Goal: Navigation & Orientation: Find specific page/section

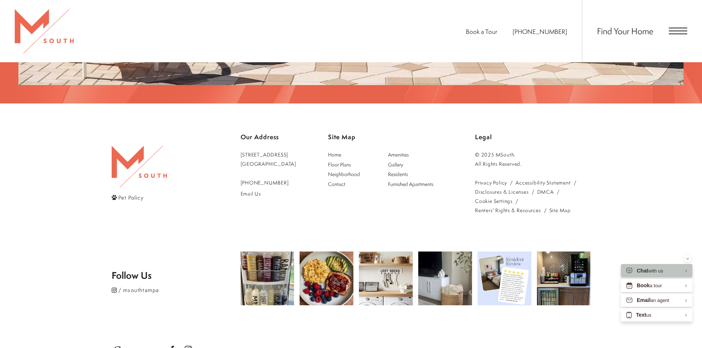
scroll to position [1547, 0]
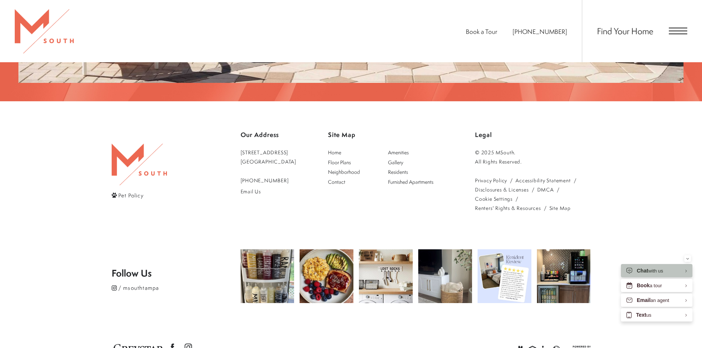
click at [658, 37] on div "Find Your Home" at bounding box center [634, 31] width 105 height 62
click at [679, 35] on div "Find Your Home" at bounding box center [634, 31] width 105 height 62
click at [680, 32] on span "Open Menu" at bounding box center [678, 31] width 18 height 7
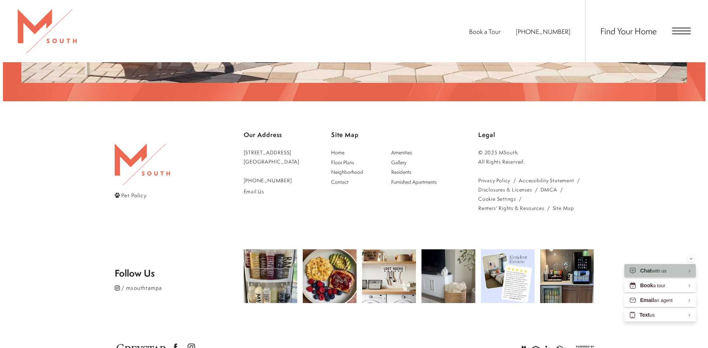
scroll to position [0, 0]
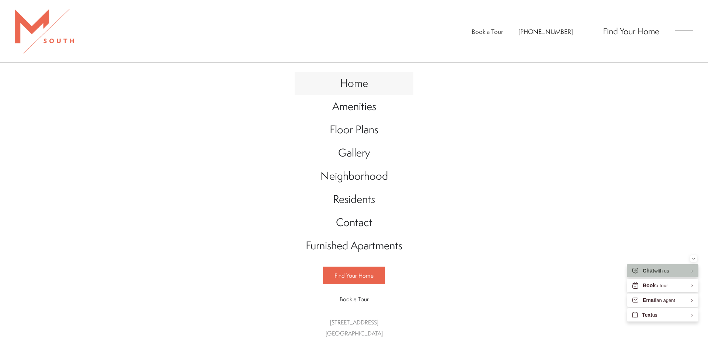
click at [362, 90] on link "Home" at bounding box center [354, 83] width 119 height 23
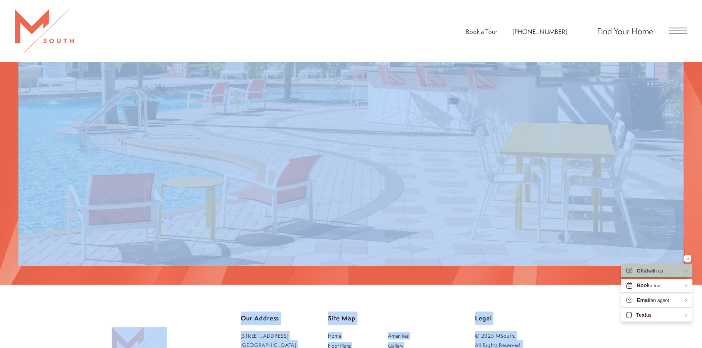
scroll to position [1547, 0]
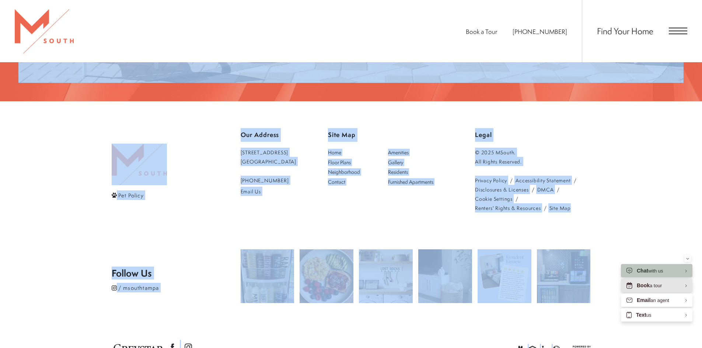
drag, startPoint x: 707, startPoint y: 37, endPoint x: 688, endPoint y: 288, distance: 251.4
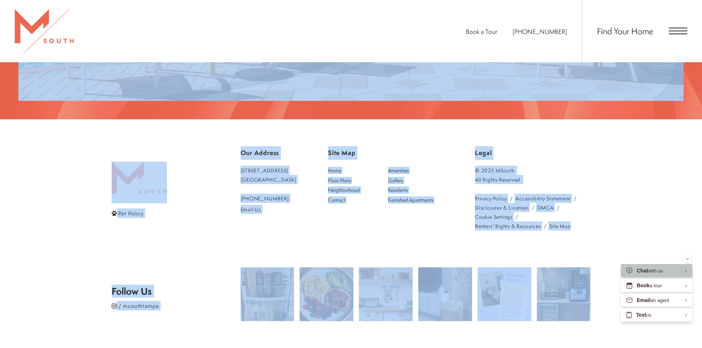
scroll to position [1242, 0]
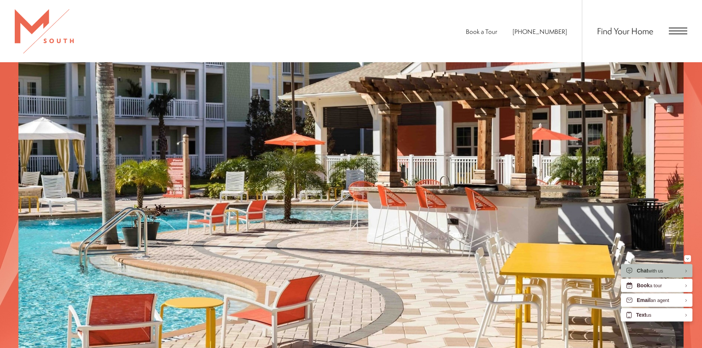
drag, startPoint x: 376, startPoint y: 18, endPoint x: 406, endPoint y: 28, distance: 30.9
click at [376, 18] on div "Book a Tour [PHONE_NUMBER] Find Your Home" at bounding box center [351, 31] width 702 height 62
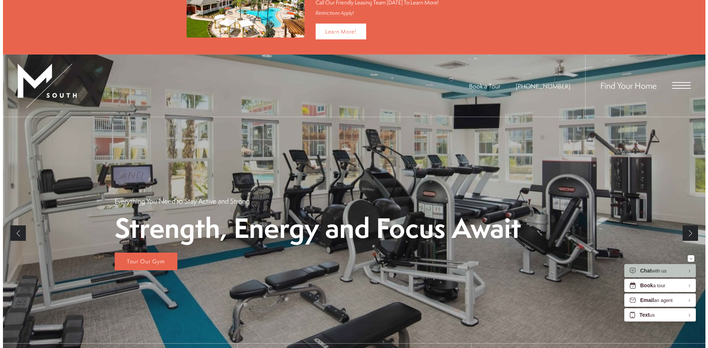
scroll to position [0, 0]
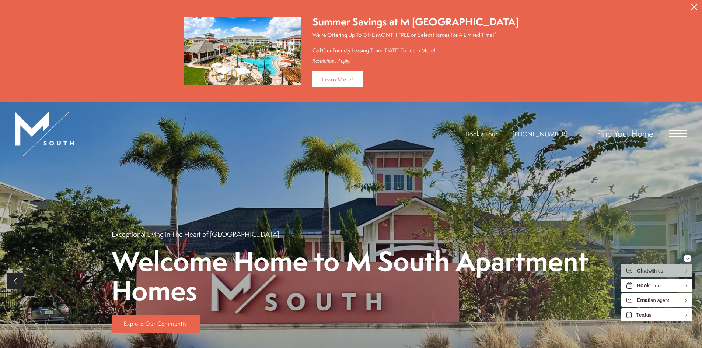
click at [671, 139] on div "Find Your Home" at bounding box center [634, 134] width 105 height 62
click at [677, 129] on div "Find Your Home" at bounding box center [634, 134] width 105 height 62
click at [677, 133] on span "Open Menu" at bounding box center [678, 133] width 18 height 1
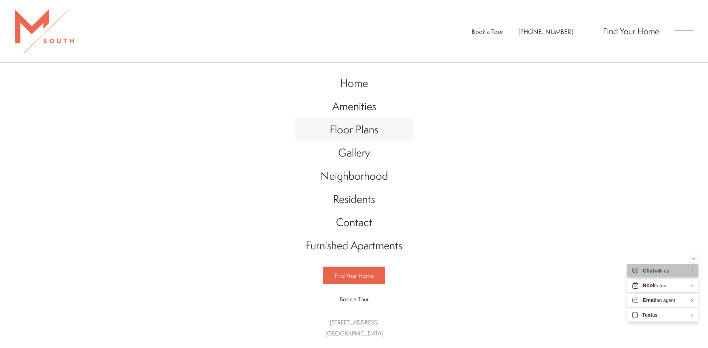
click at [346, 138] on link "Floor Plans" at bounding box center [354, 129] width 119 height 23
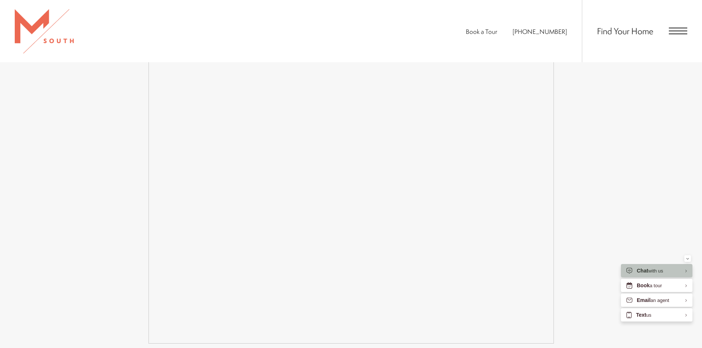
scroll to position [1364, 0]
